Goal: Complete application form

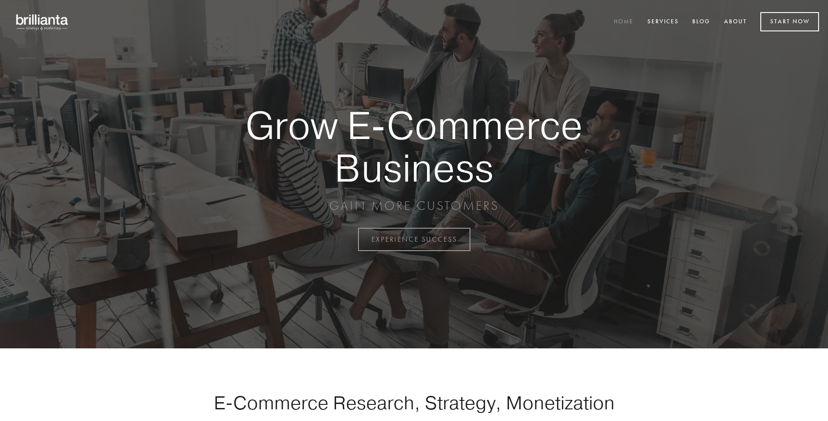
scroll to position [2349, 0]
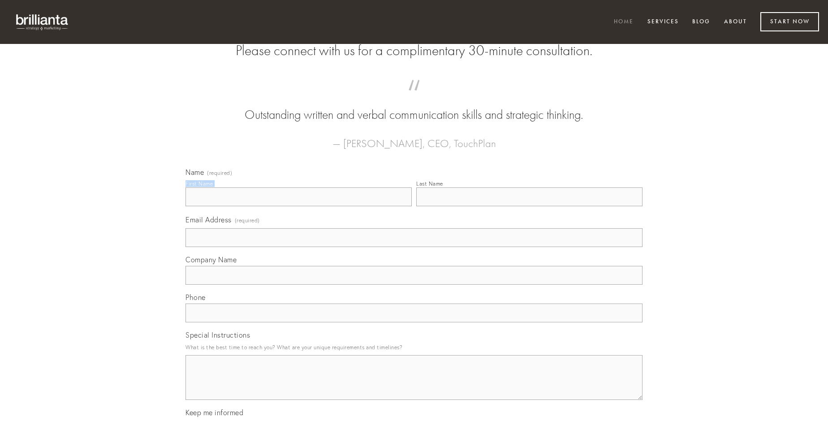
type input "[PERSON_NAME]"
click at [529, 206] on input "Last Name" at bounding box center [529, 196] width 226 height 19
type input "[PERSON_NAME]"
click at [414, 247] on input "Email Address (required)" at bounding box center [414, 237] width 457 height 19
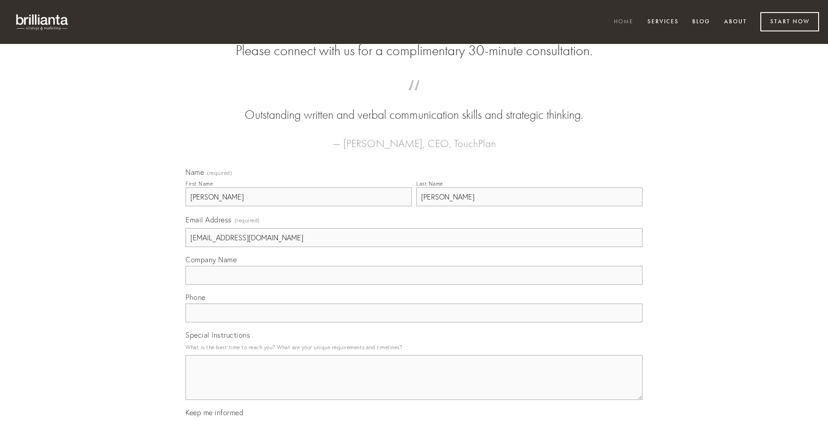
type input "[EMAIL_ADDRESS][DOMAIN_NAME]"
click at [414, 285] on input "Company Name" at bounding box center [414, 275] width 457 height 19
type input "laborum"
click at [414, 322] on input "text" at bounding box center [414, 312] width 457 height 19
click at [414, 385] on textarea "Special Instructions" at bounding box center [414, 377] width 457 height 45
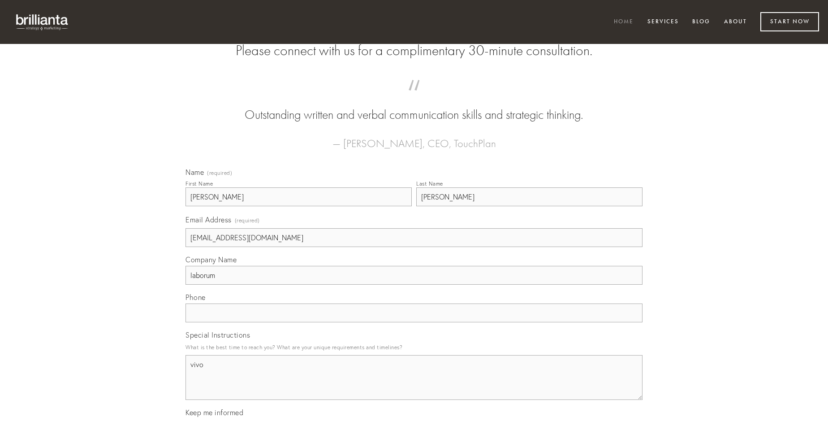
type textarea "vivo"
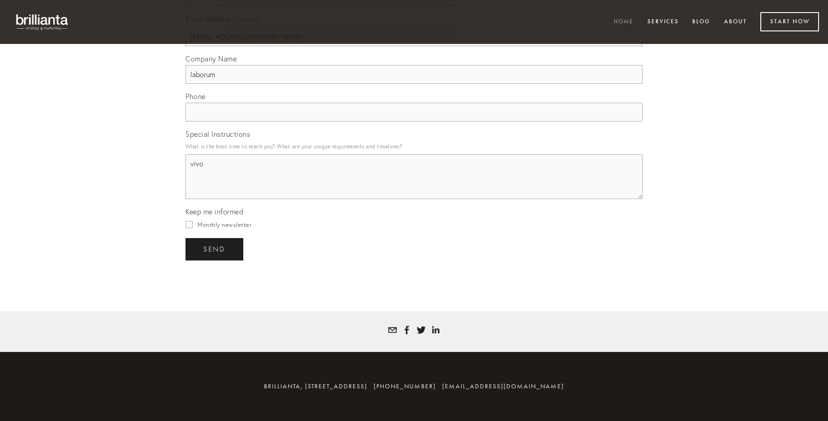
click at [215, 249] on span "send" at bounding box center [214, 249] width 22 height 8
